Goal: Check status

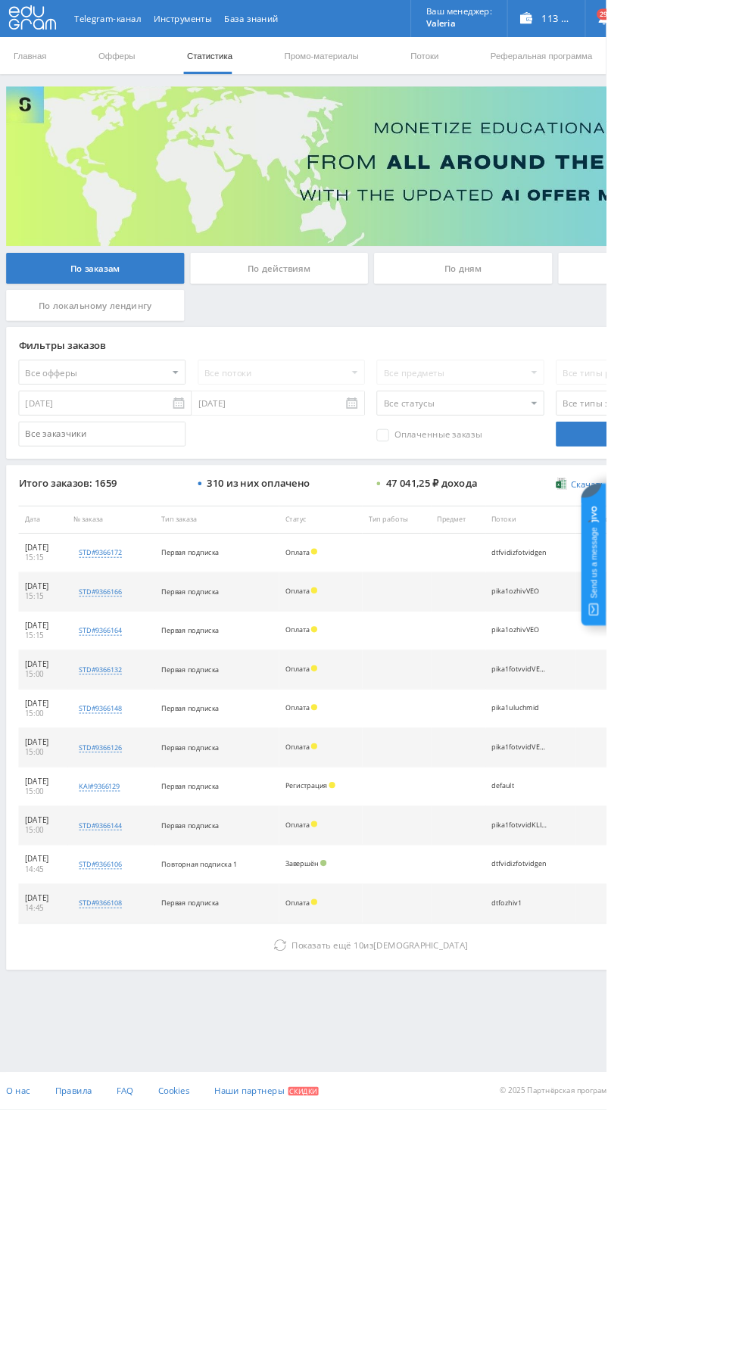
click at [294, 1157] on button "Показать ещё 10 из 1649" at bounding box center [454, 1157] width 863 height 30
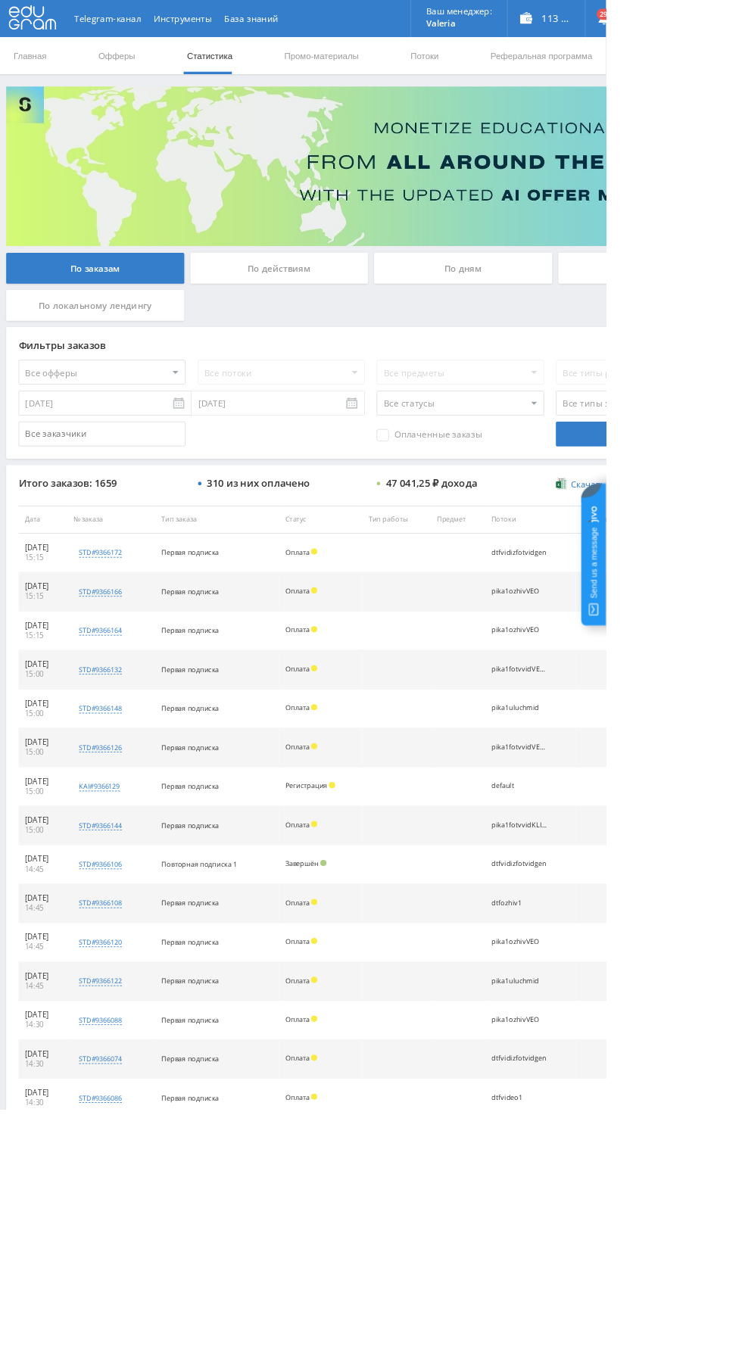
click at [541, 313] on div "По дням" at bounding box center [567, 329] width 218 height 38
click at [0, 0] on input "По дням" at bounding box center [0, 0] width 0 height 0
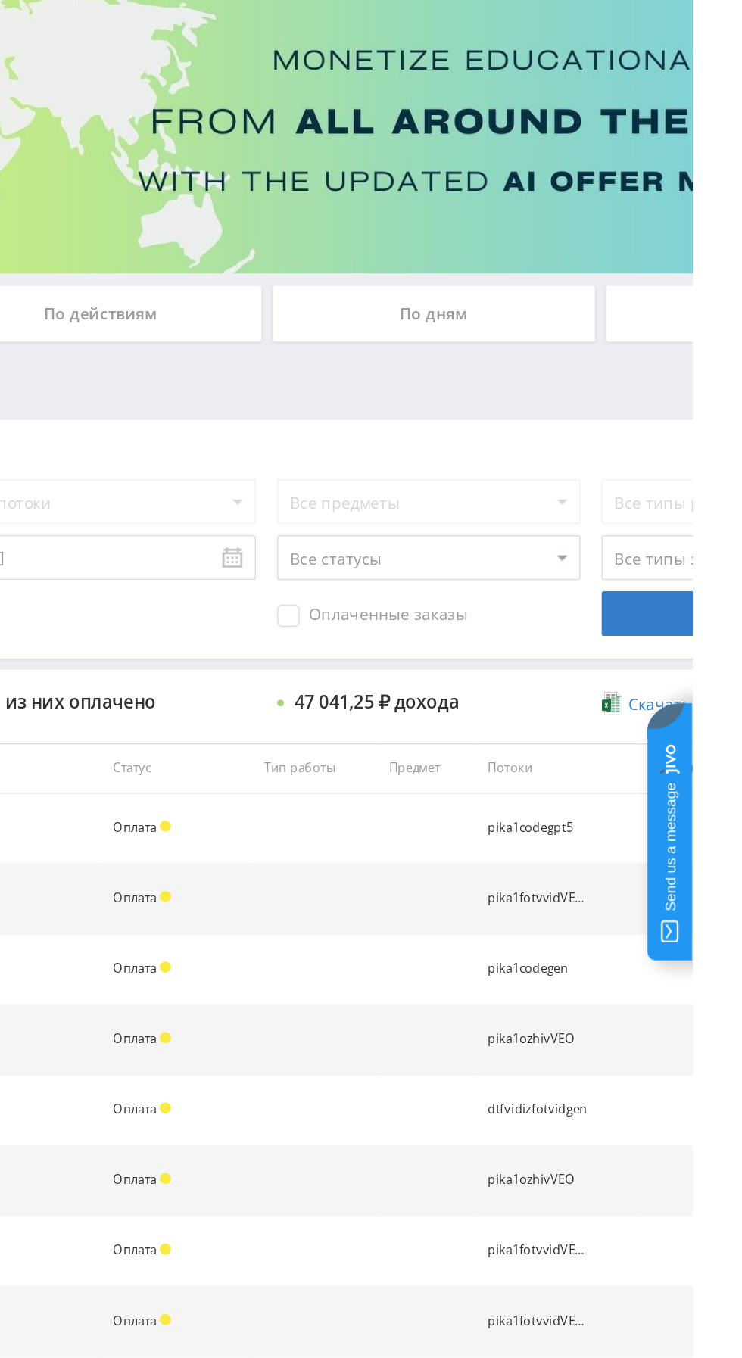
click at [594, 333] on div "По дням" at bounding box center [567, 329] width 218 height 38
click at [0, 0] on input "По дням" at bounding box center [0, 0] width 0 height 0
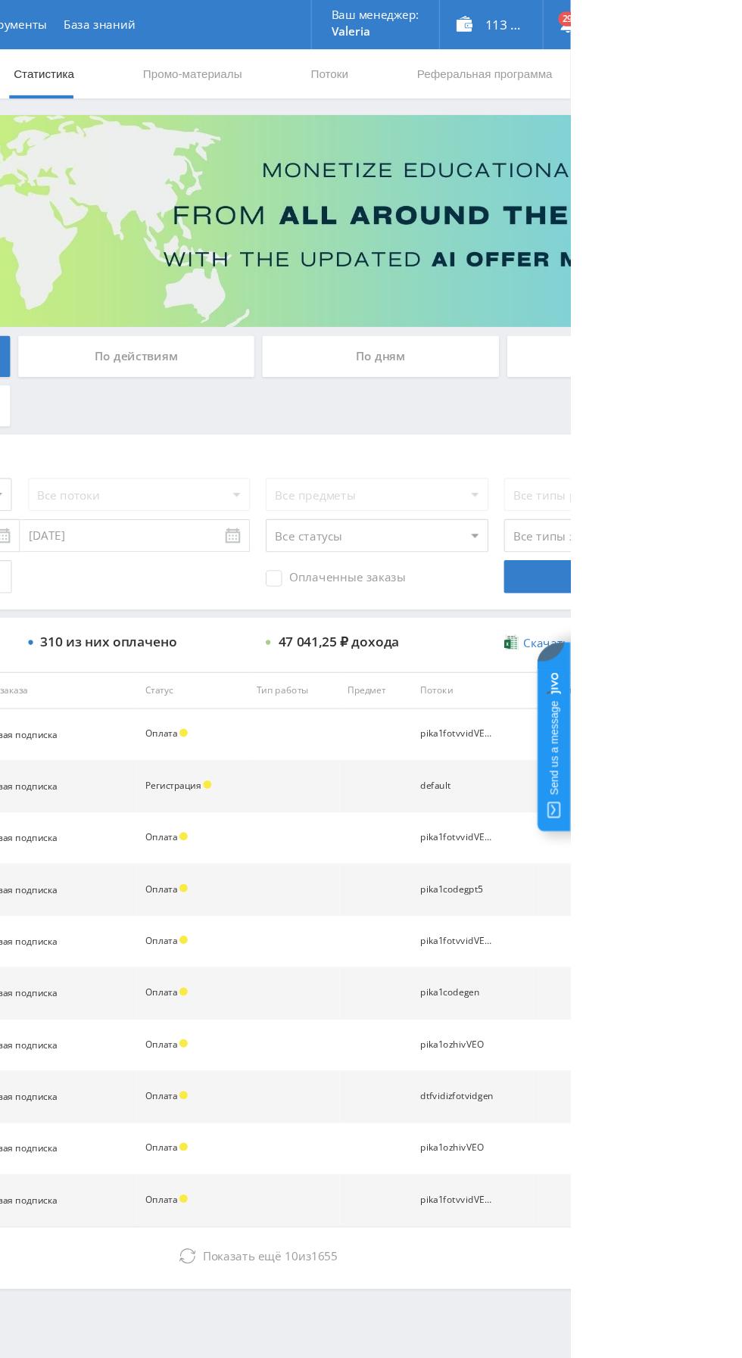
click at [591, 328] on div "По дням" at bounding box center [567, 329] width 218 height 38
click at [0, 0] on input "По дням" at bounding box center [0, 0] width 0 height 0
